Goal: Task Accomplishment & Management: Complete application form

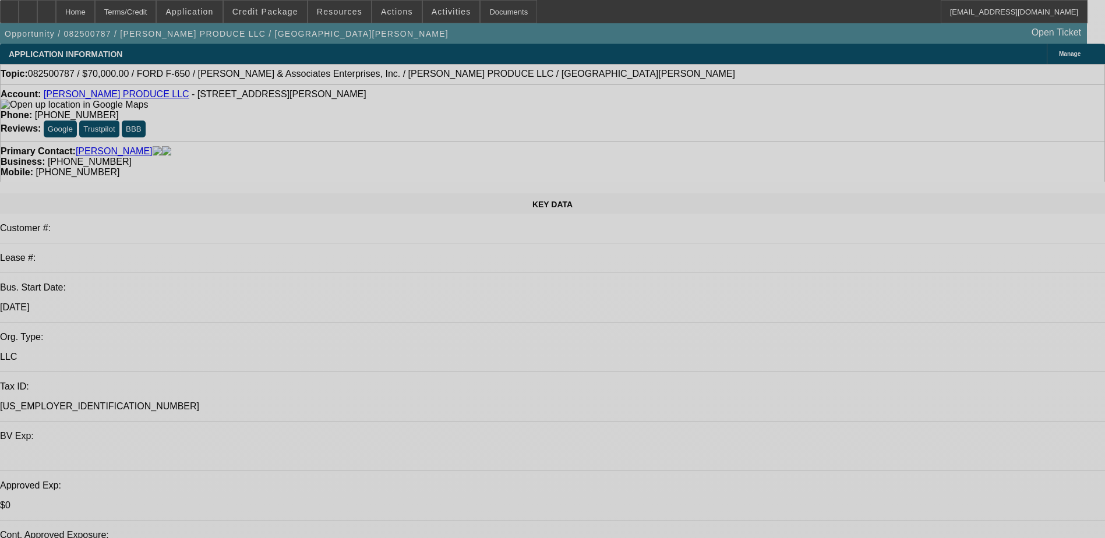
select select "0"
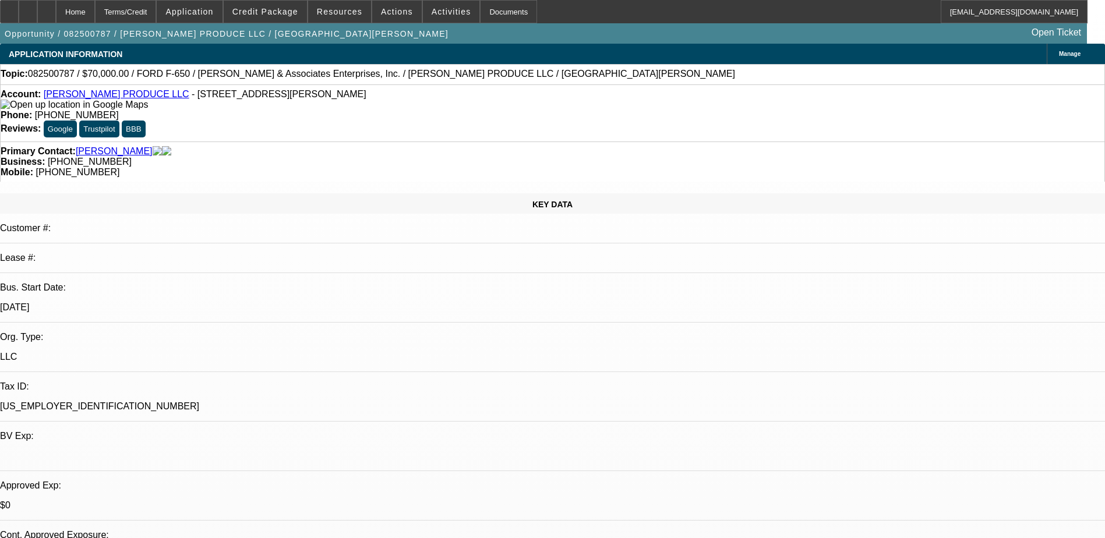
select select "0"
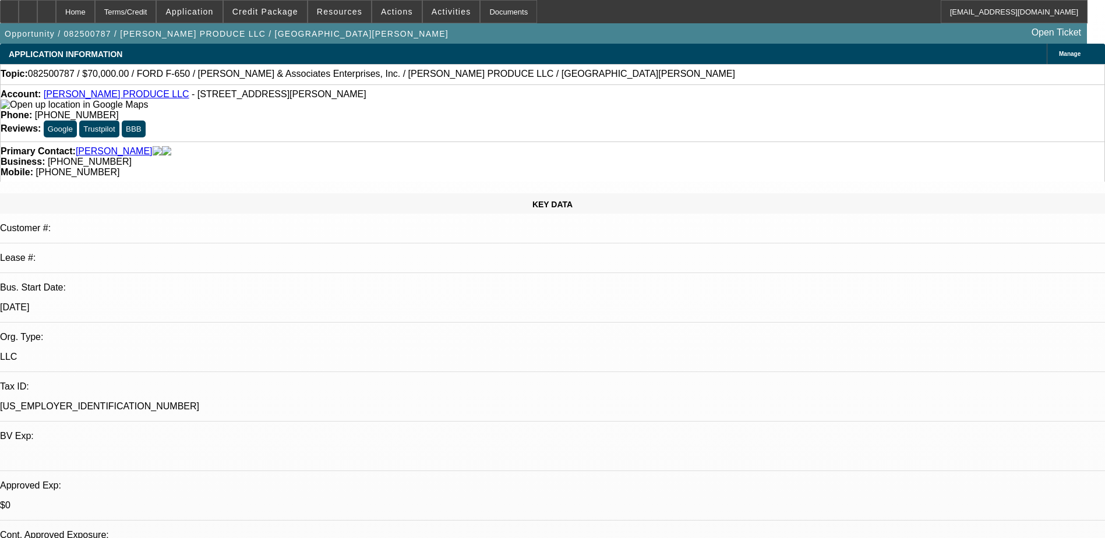
select select "0"
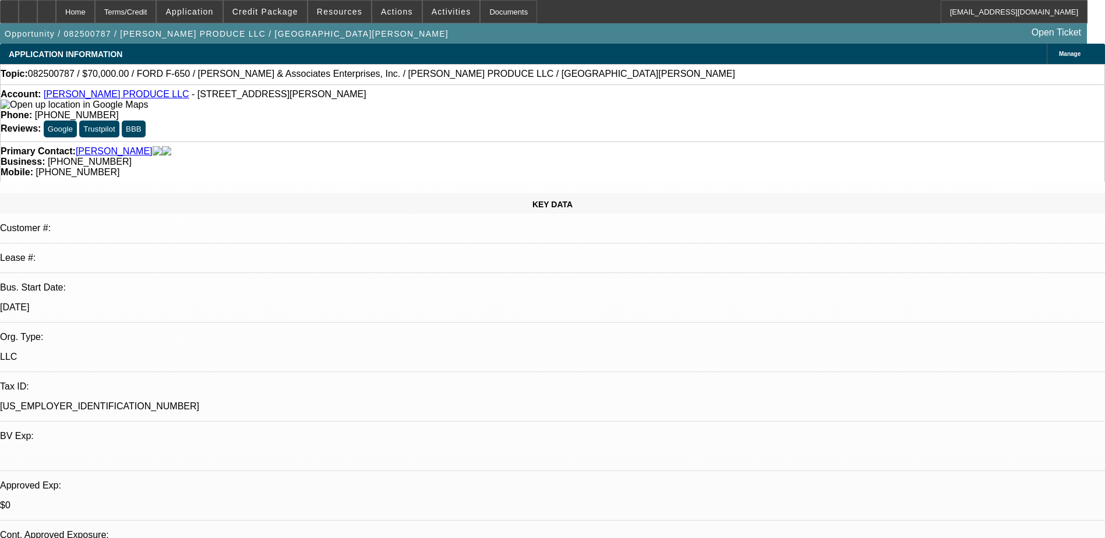
select select "1"
select select "6"
select select "1"
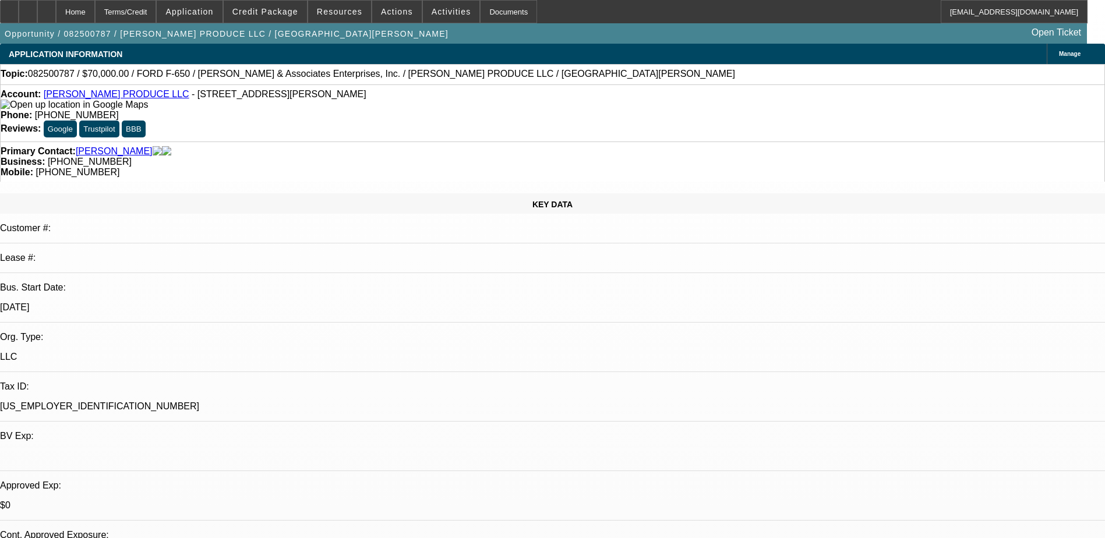
select select "6"
select select "1"
select select "6"
select select "1"
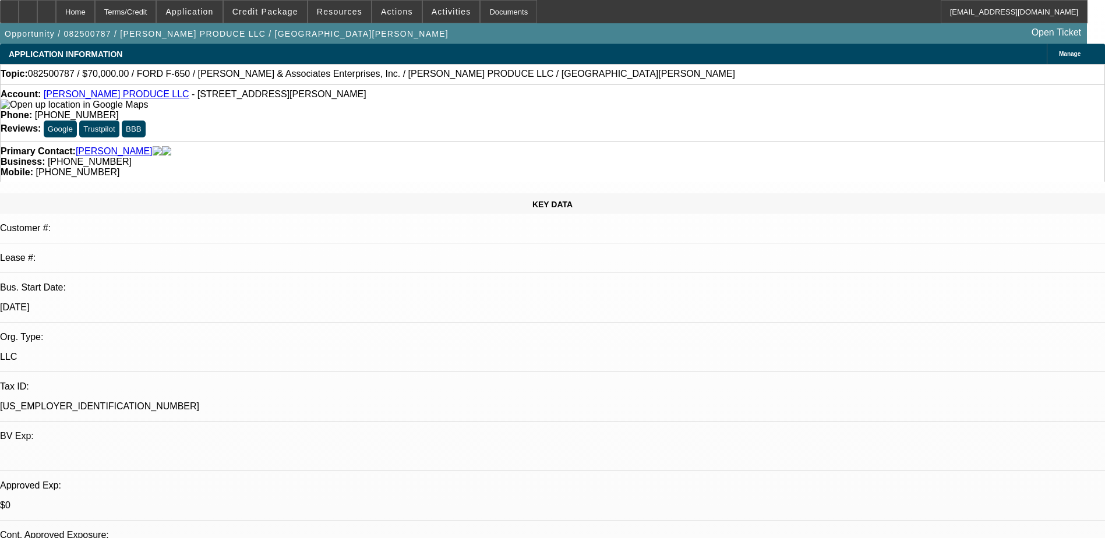
select select "1"
select select "6"
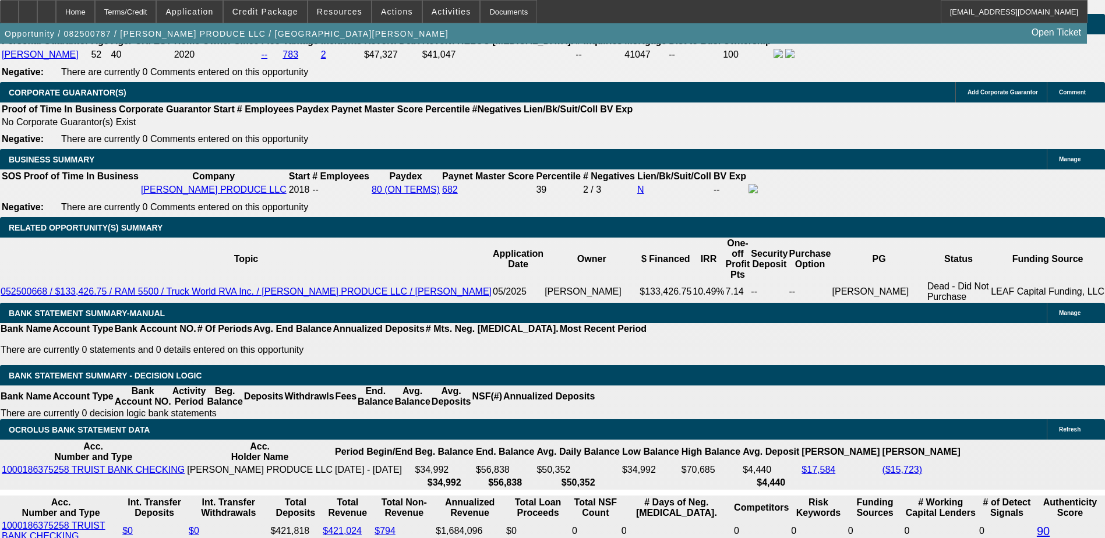
scroll to position [1863, 0]
